Goal: Transaction & Acquisition: Purchase product/service

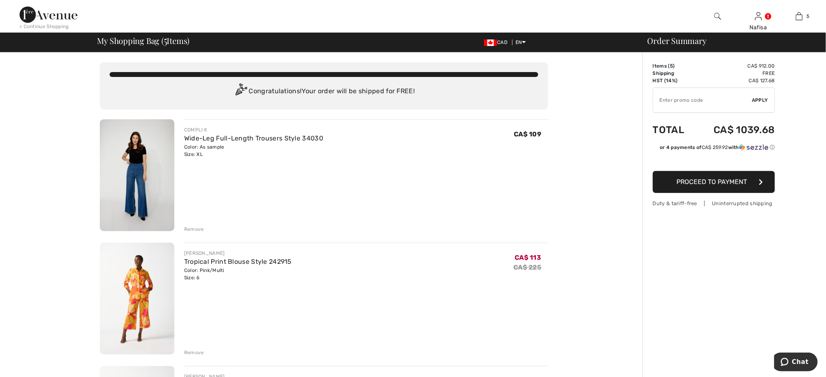
click at [379, 208] on div "COMPLI K Wide-Leg Full-Length Trousers Style 34030 Color: As sample Size: XL Fi…" at bounding box center [366, 176] width 364 height 114
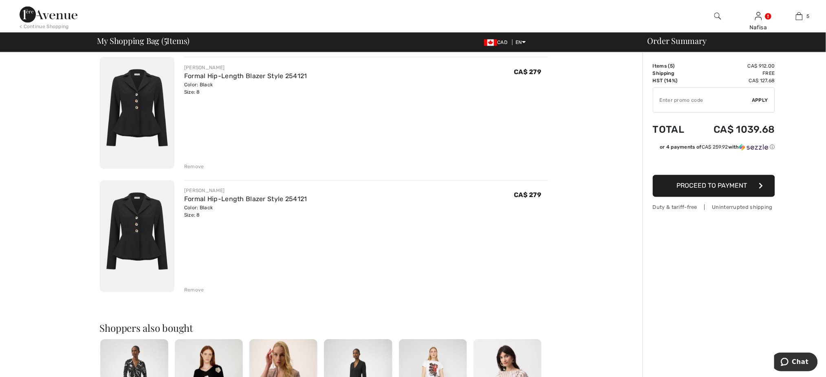
scroll to position [434, 0]
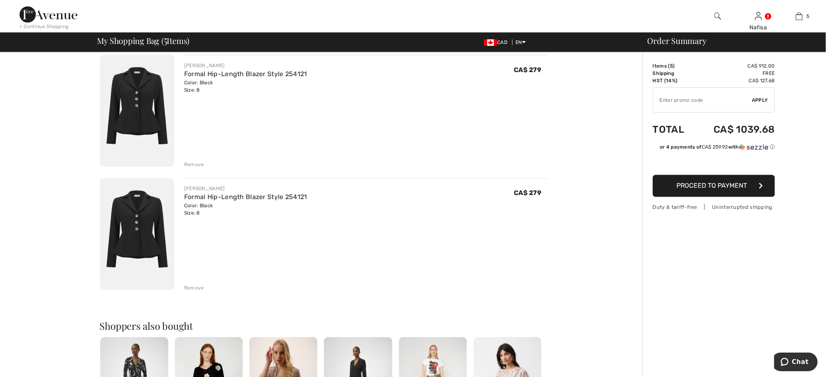
click at [194, 289] on div "Remove" at bounding box center [194, 288] width 20 height 7
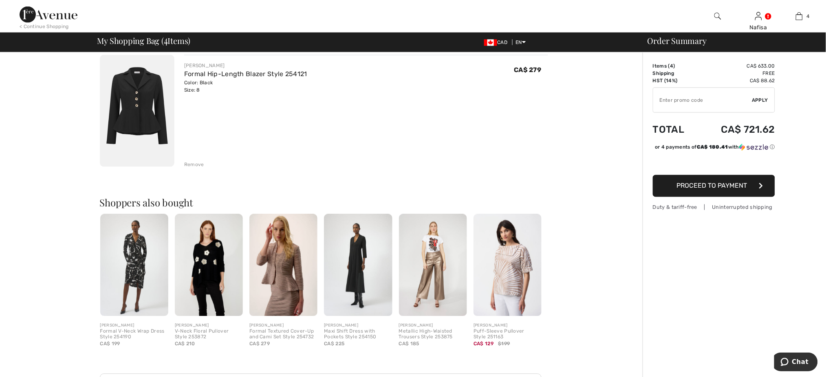
click at [286, 271] on img at bounding box center [283, 265] width 68 height 102
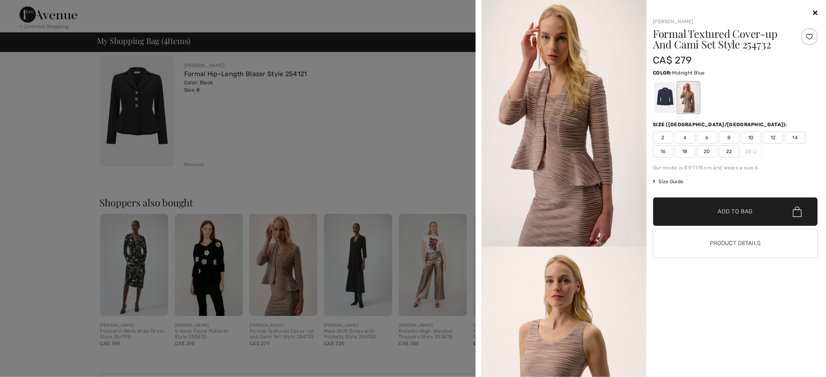
click at [660, 100] on div at bounding box center [664, 97] width 21 height 31
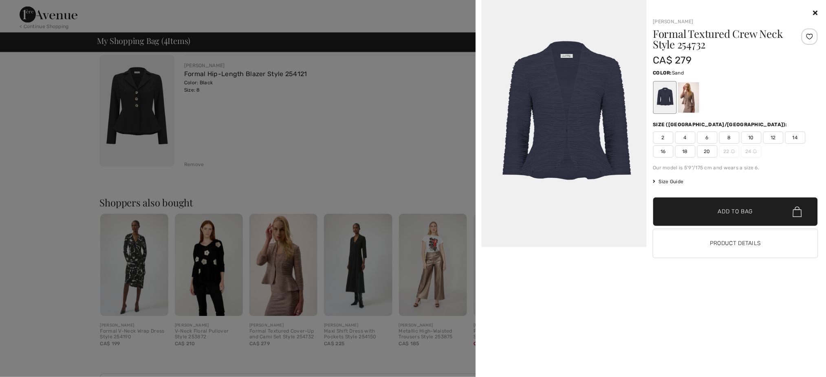
click at [687, 100] on div at bounding box center [688, 97] width 21 height 31
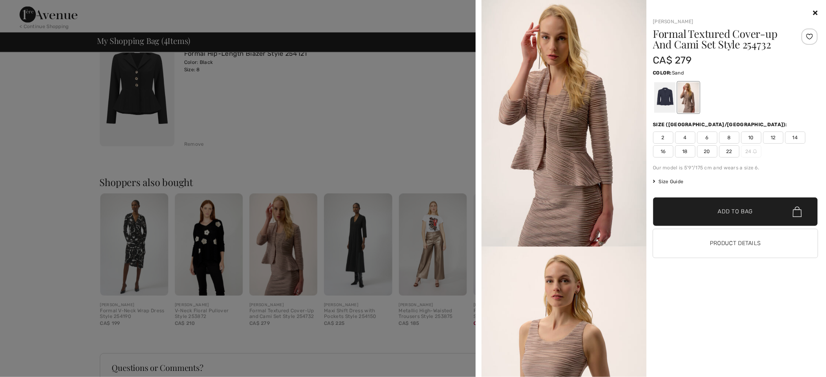
scroll to position [456, 0]
click at [726, 136] on span "8" at bounding box center [729, 138] width 20 height 12
click at [810, 35] on div at bounding box center [809, 37] width 16 height 16
click at [737, 203] on span "✔ Added to Bag Add to Bag" at bounding box center [735, 212] width 165 height 29
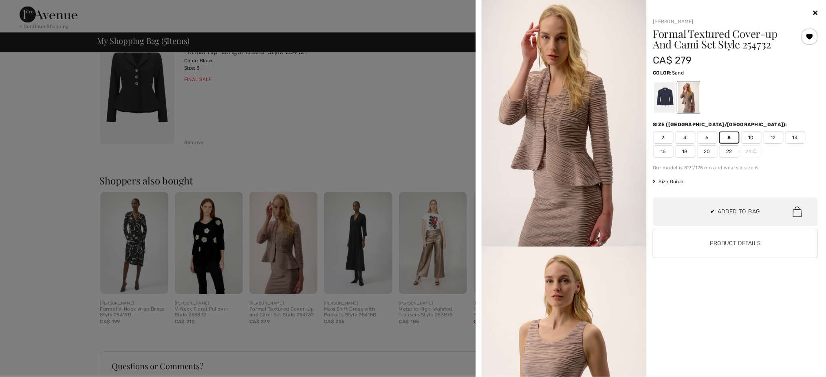
scroll to position [57, 0]
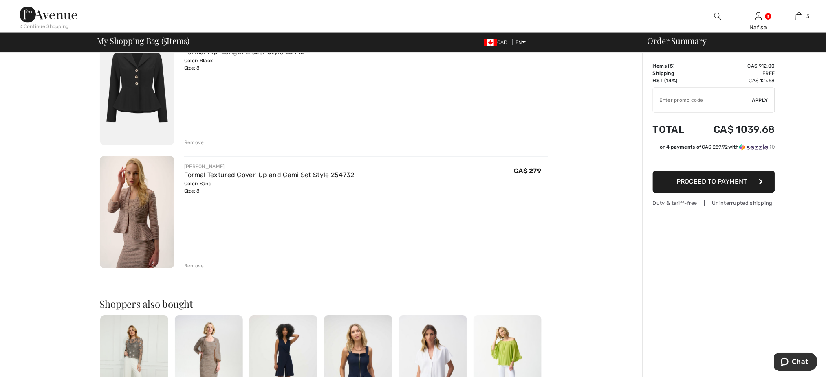
click at [566, 319] on div "You are only CA$ 0.00 away from FREE SHIPPING! Continue Shopping > Congratulati…" at bounding box center [324, 103] width 638 height 1014
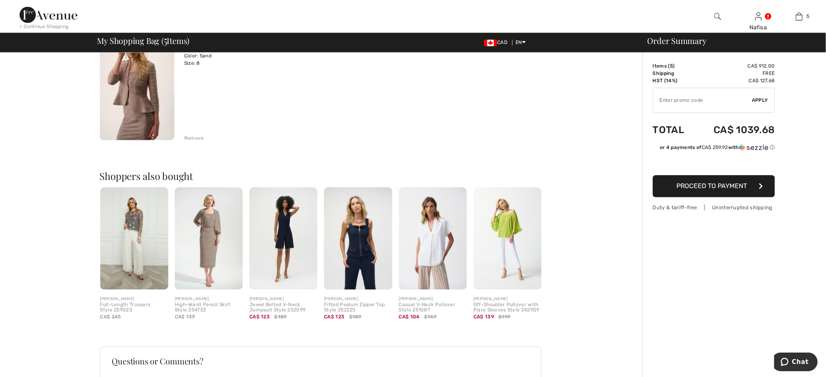
scroll to position [587, 0]
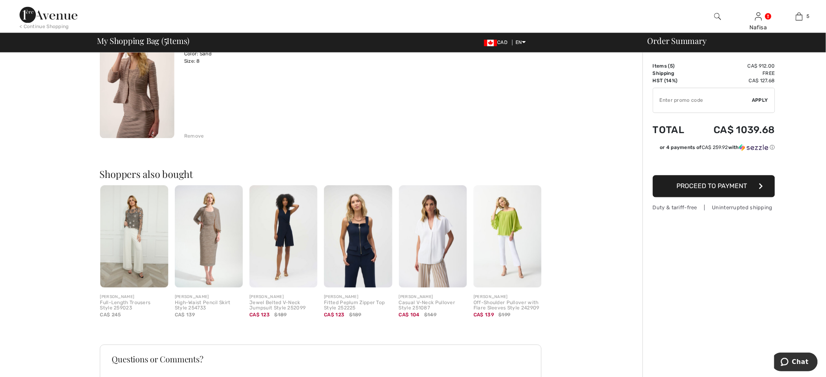
click at [209, 235] on img at bounding box center [209, 236] width 68 height 102
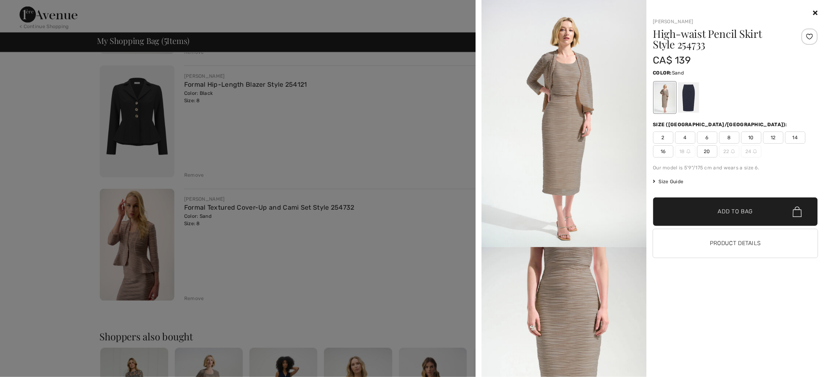
scroll to position [422, 0]
click at [328, 259] on div at bounding box center [413, 188] width 826 height 377
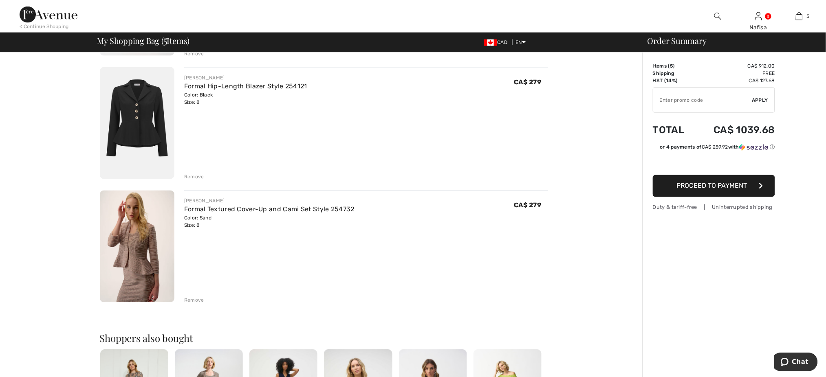
click at [445, 283] on div "[PERSON_NAME] Formal Textured Cover-Up and Cami Set Style 254732 Color: Sand Si…" at bounding box center [366, 248] width 364 height 114
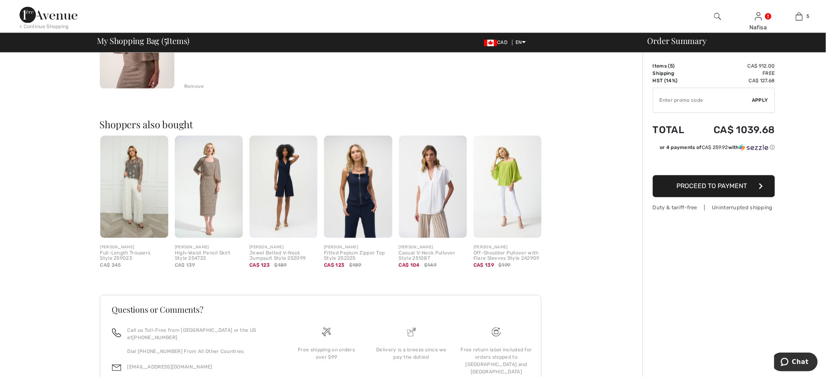
scroll to position [640, 0]
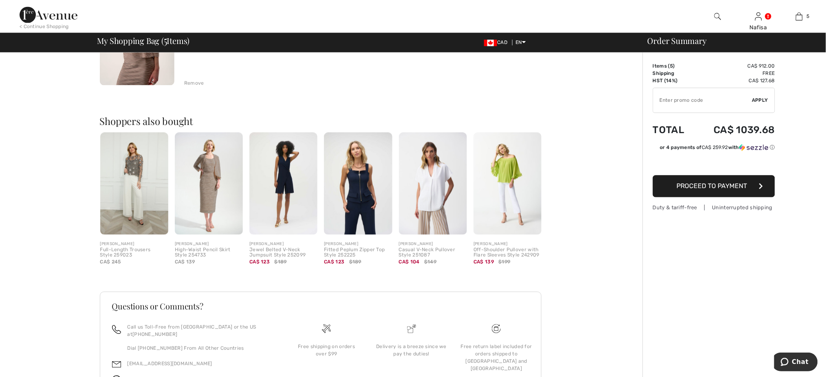
click at [126, 181] on img at bounding box center [134, 183] width 68 height 102
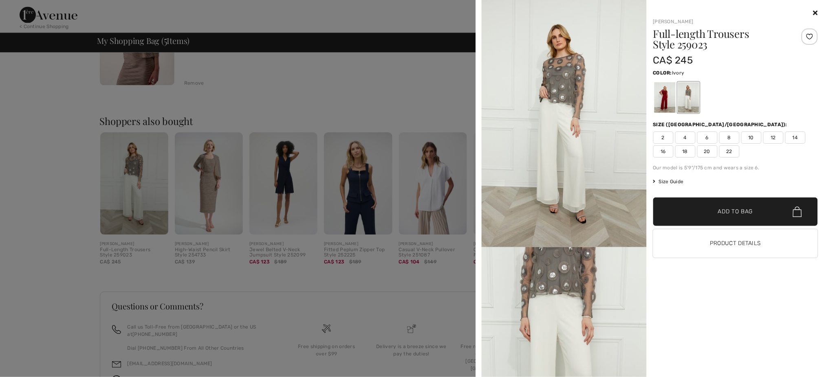
click at [818, 15] on div "Your browser does not support the video tag. [PERSON_NAME] Full-length Trousers…" at bounding box center [651, 188] width 344 height 377
